Goal: Book appointment/travel/reservation

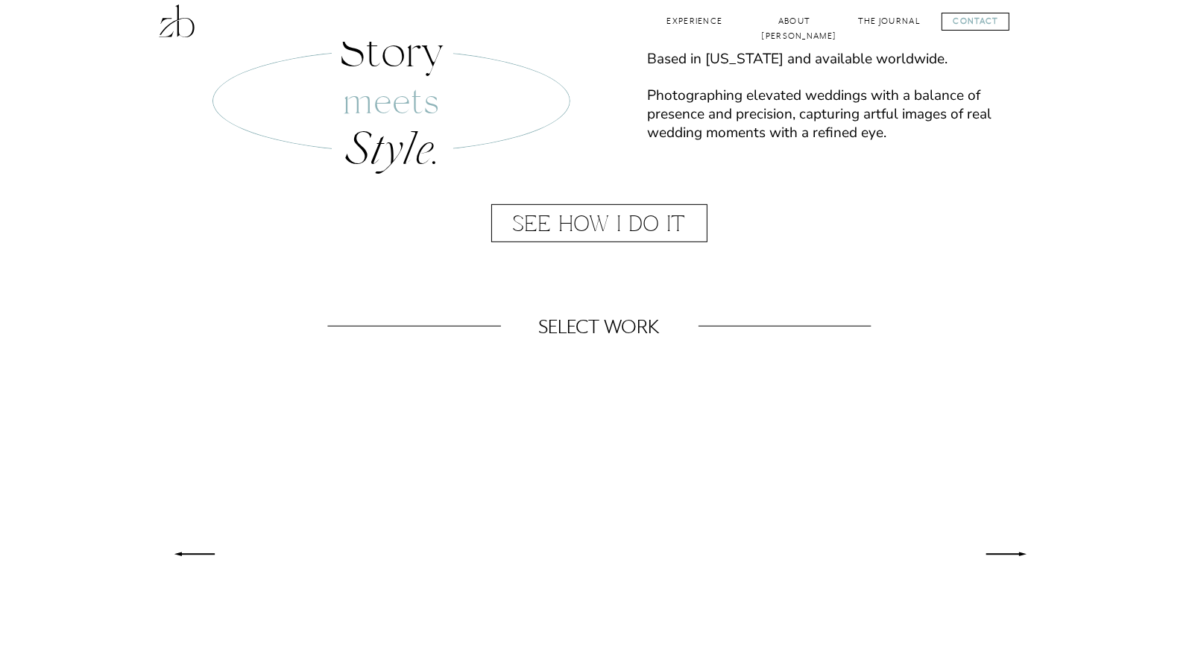
scroll to position [671, 0]
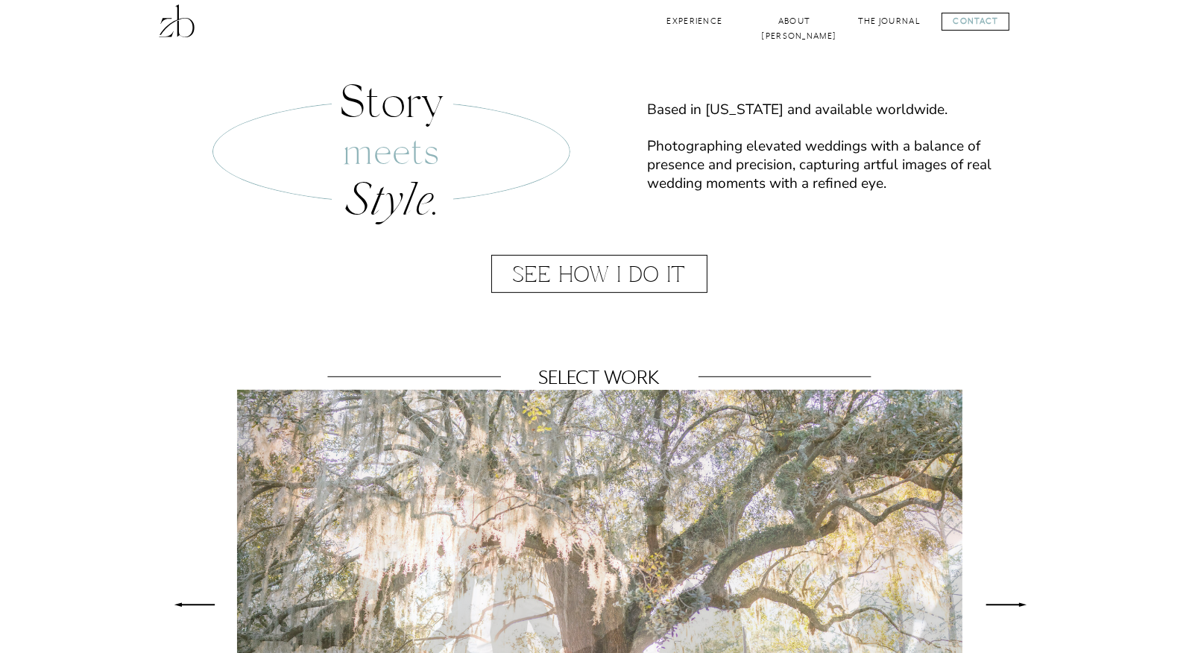
click at [628, 271] on div at bounding box center [599, 274] width 216 height 38
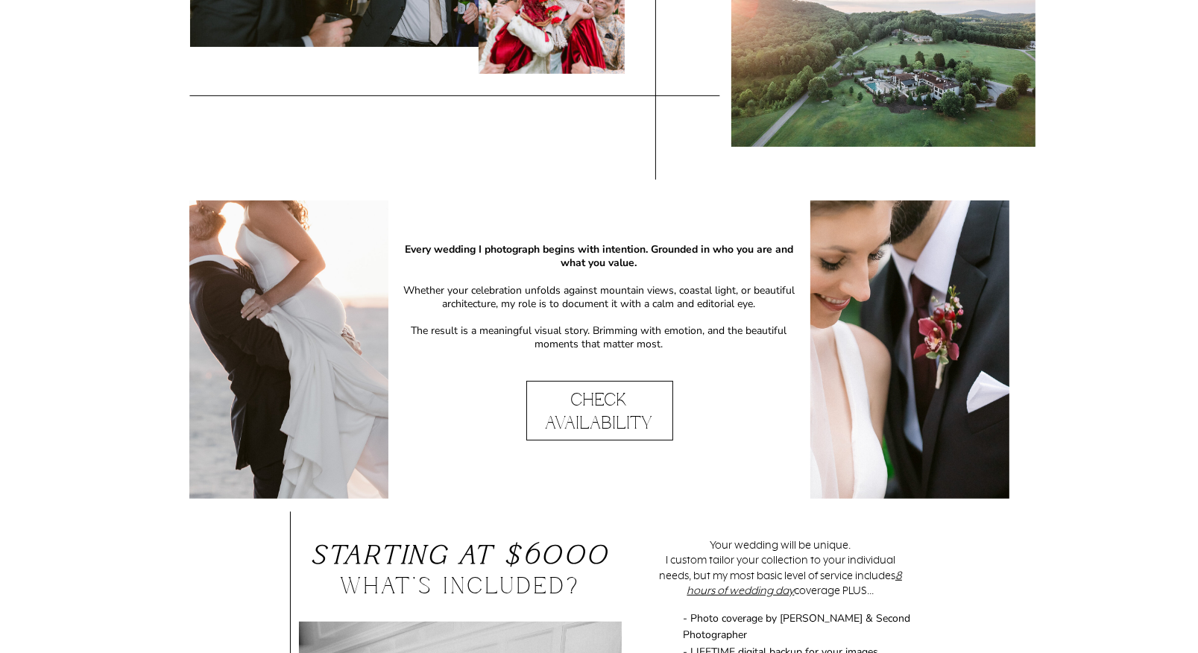
scroll to position [671, 0]
click at [621, 403] on p "Check Availability" at bounding box center [599, 411] width 146 height 45
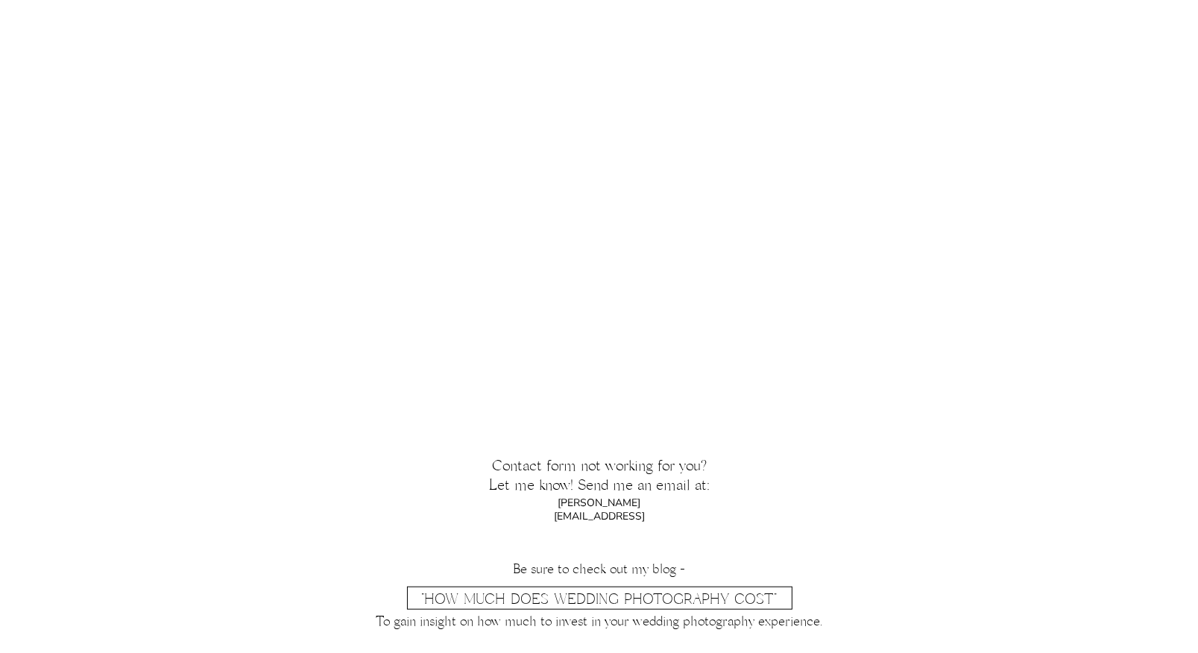
scroll to position [1446, 0]
